Goal: Transaction & Acquisition: Book appointment/travel/reservation

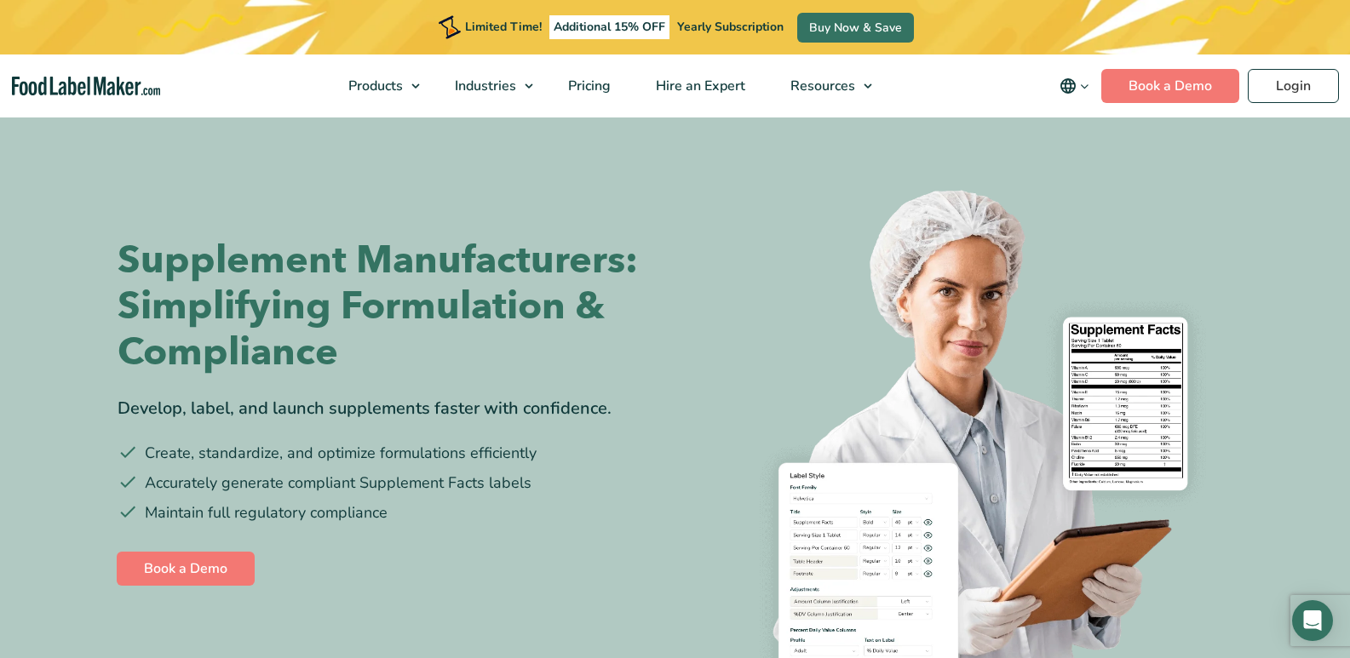
click at [439, 350] on h1 "Supplement Manufacturers: Simplifying Formulation & Compliance" at bounding box center [390, 307] width 545 height 138
click at [1216, 80] on link "Book a Demo" at bounding box center [1170, 86] width 138 height 34
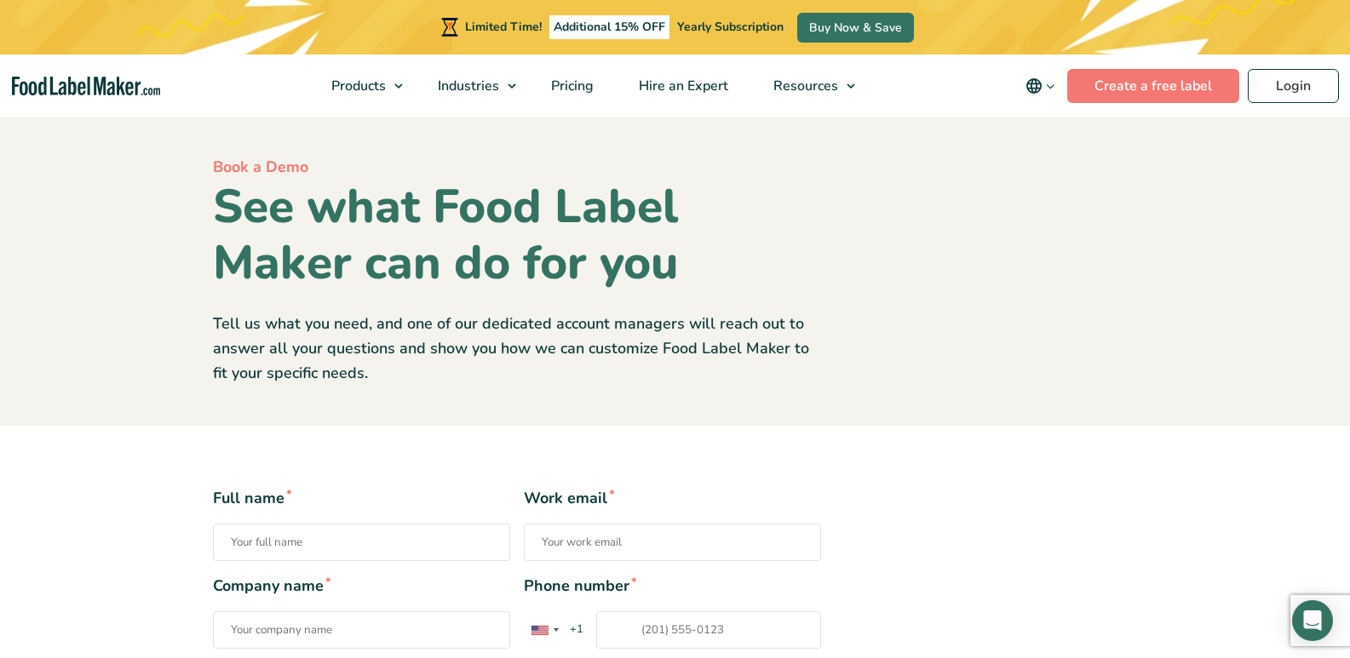
click at [1277, 180] on section "Book a Demo See what Food Label Maker can do for you Tell us what you need, and…" at bounding box center [675, 270] width 1350 height 311
